Goal: Use online tool/utility: Utilize a website feature to perform a specific function

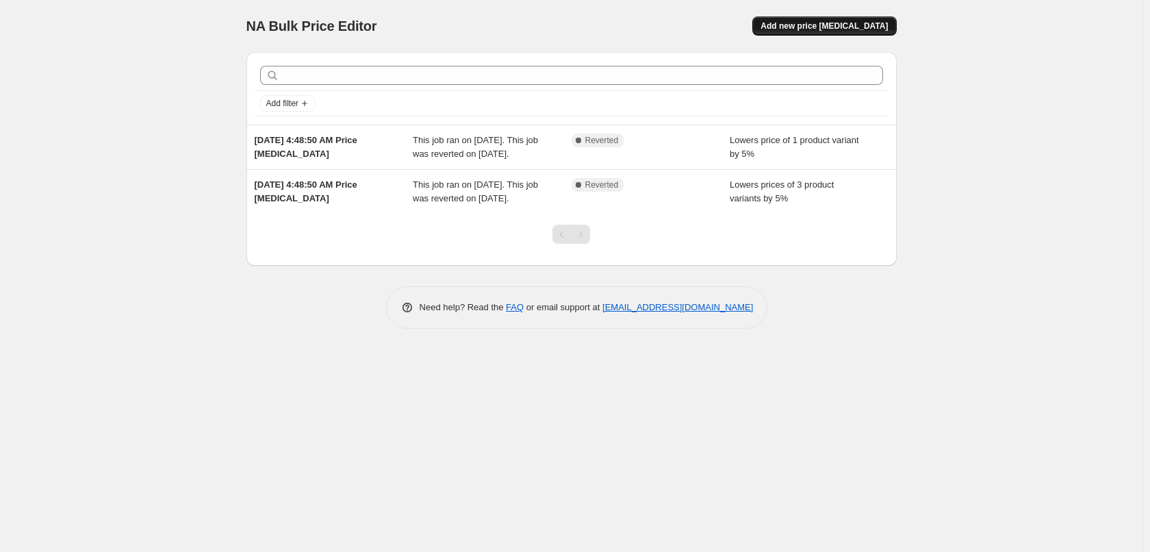
click at [823, 25] on span "Add new price [MEDICAL_DATA]" at bounding box center [823, 26] width 127 height 11
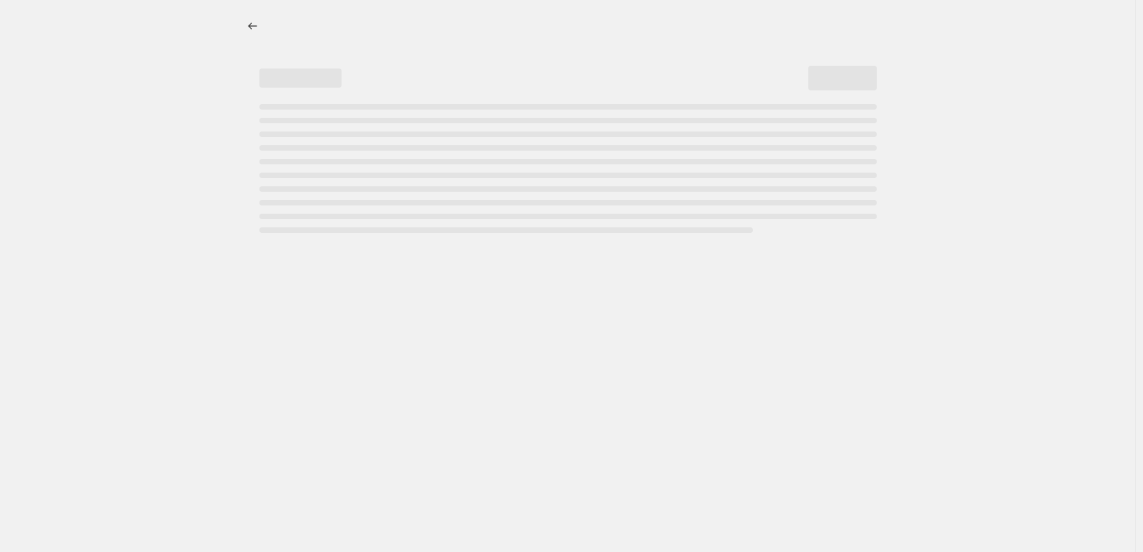
select select "percentage"
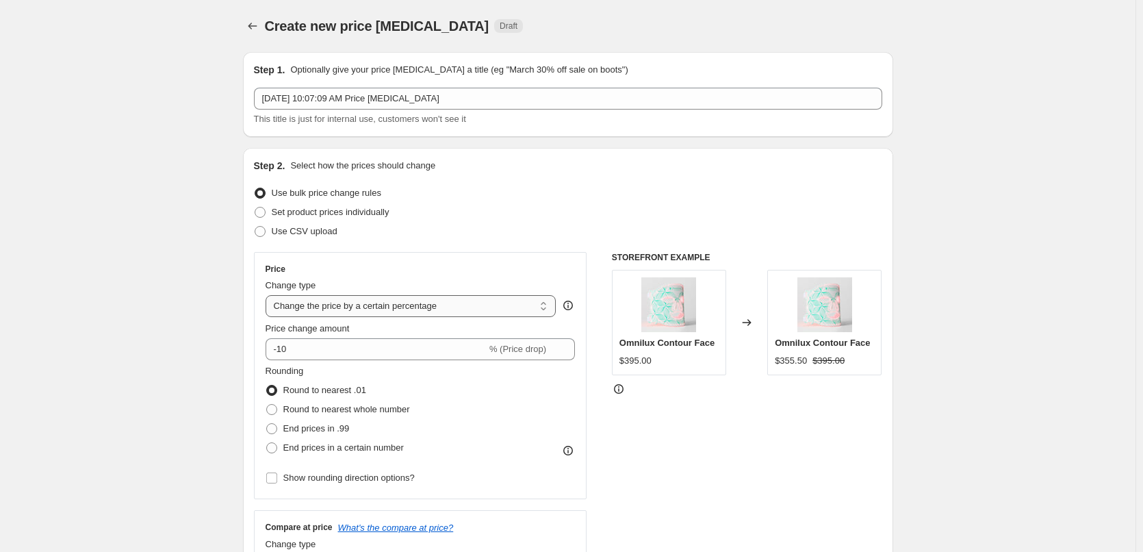
click at [329, 307] on select "Change the price to a certain amount Change the price by a certain amount Chang…" at bounding box center [411, 306] width 291 height 22
click at [483, 308] on select "Change the price to a certain amount Change the price by a certain amount Chang…" at bounding box center [411, 306] width 291 height 22
click at [491, 307] on select "Change the price to a certain amount Change the price by a certain amount Chang…" at bounding box center [411, 306] width 291 height 22
click at [454, 299] on select "Change the price to a certain amount Change the price by a certain amount Chang…" at bounding box center [411, 306] width 291 height 22
click at [671, 444] on div "STOREFRONT EXAMPLE Omnilux Contour Face $395.00 Changed to Omnilux Contour Face…" at bounding box center [747, 419] width 270 height 335
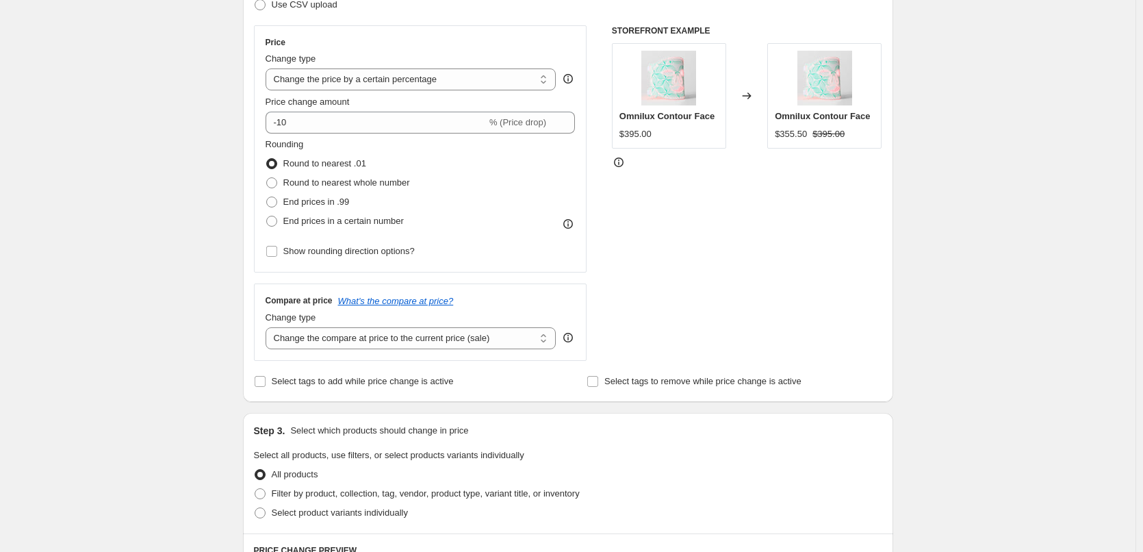
scroll to position [274, 0]
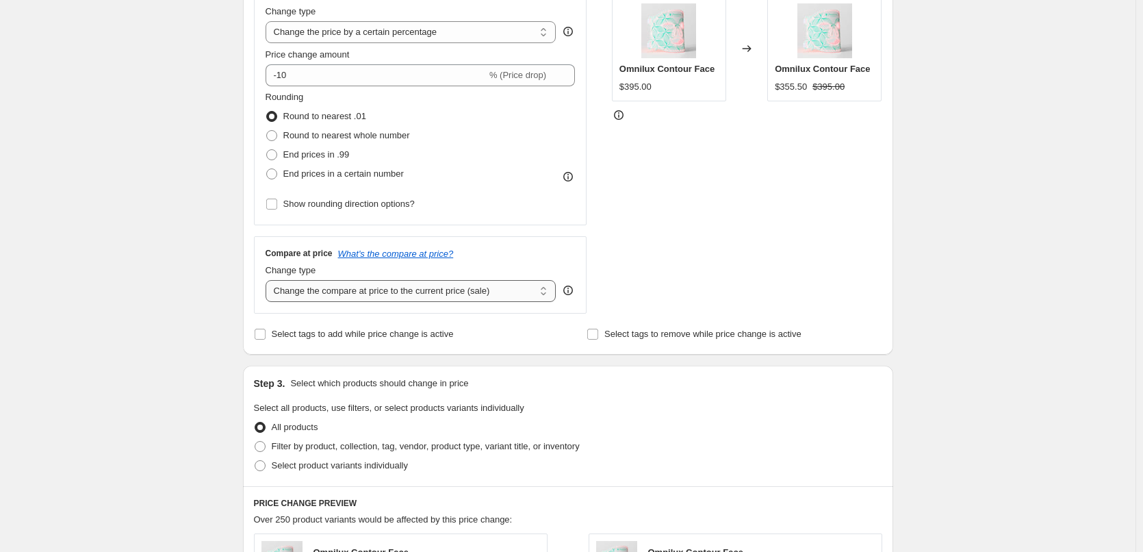
click at [455, 292] on select "Change the compare at price to the current price (sale) Change the compare at p…" at bounding box center [411, 291] width 291 height 22
click at [394, 281] on select "Change the compare at price to the current price (sale) Change the compare at p…" at bounding box center [411, 291] width 291 height 22
